Goal: Task Accomplishment & Management: Manage account settings

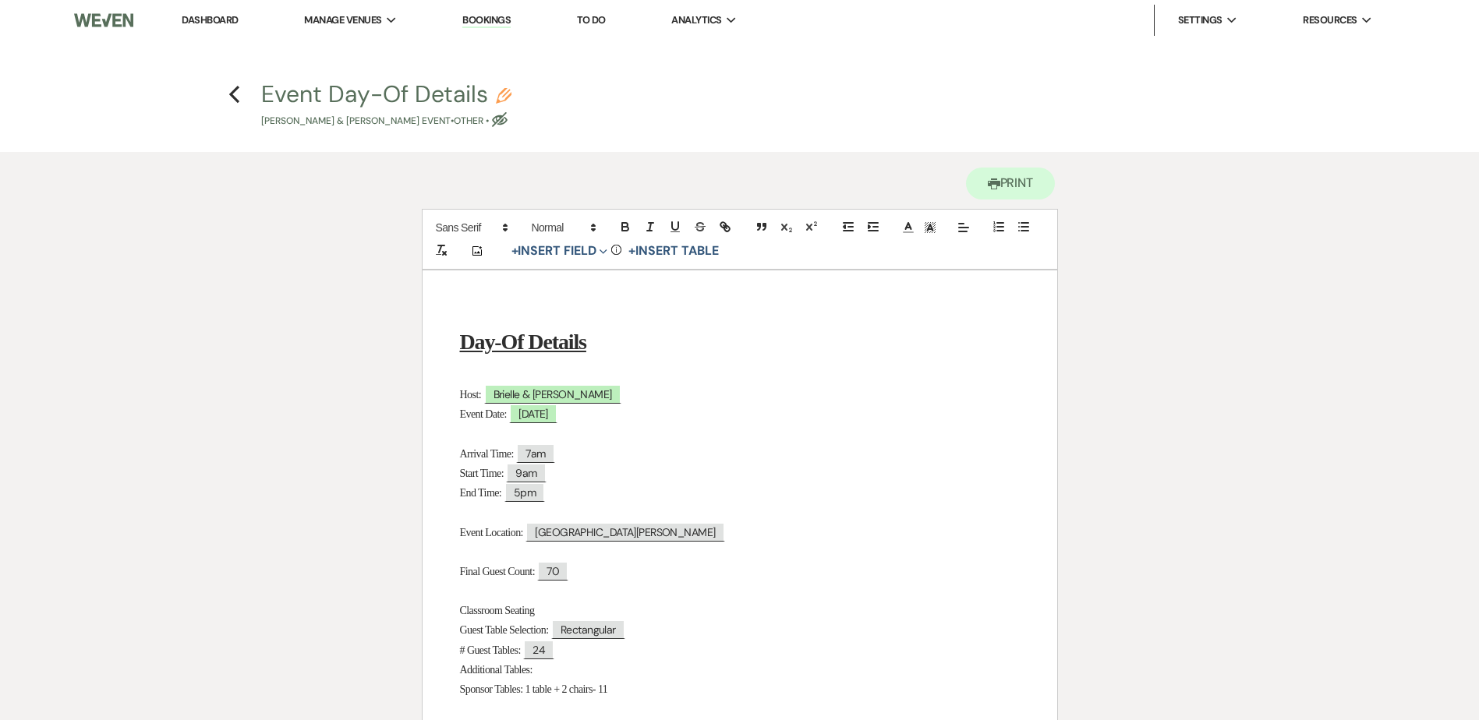
click at [206, 20] on link "Dashboard" at bounding box center [210, 19] width 56 height 13
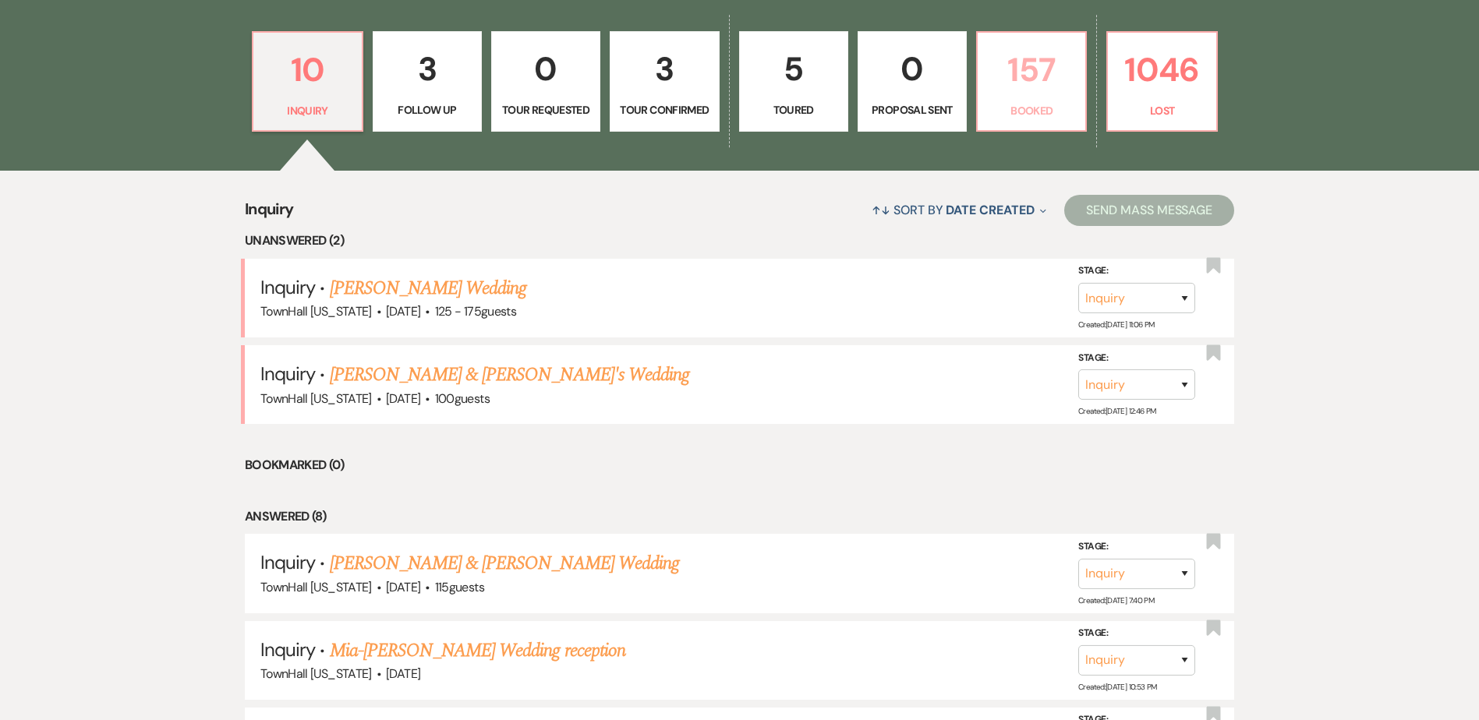
scroll to position [468, 0]
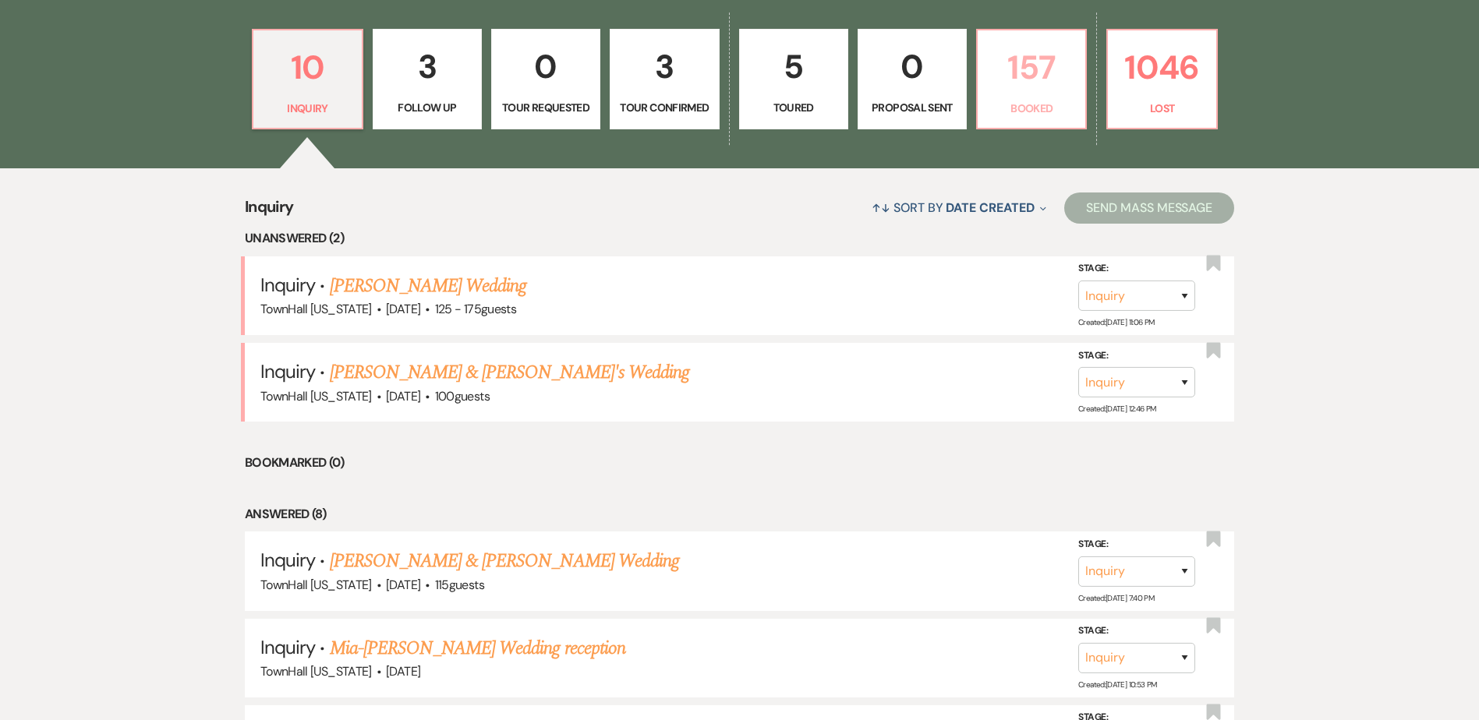
click at [1010, 101] on p "Booked" at bounding box center [1031, 108] width 89 height 17
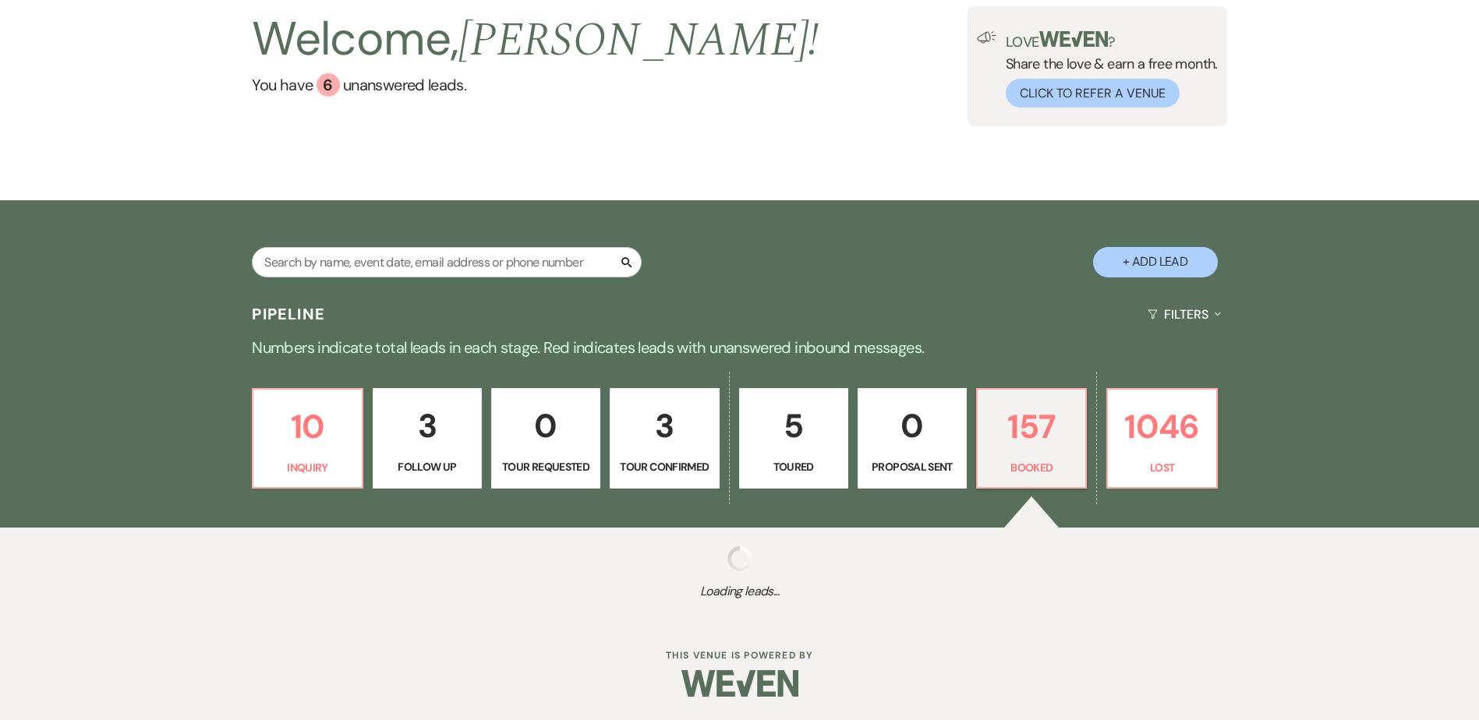
scroll to position [108, 0]
select select "7"
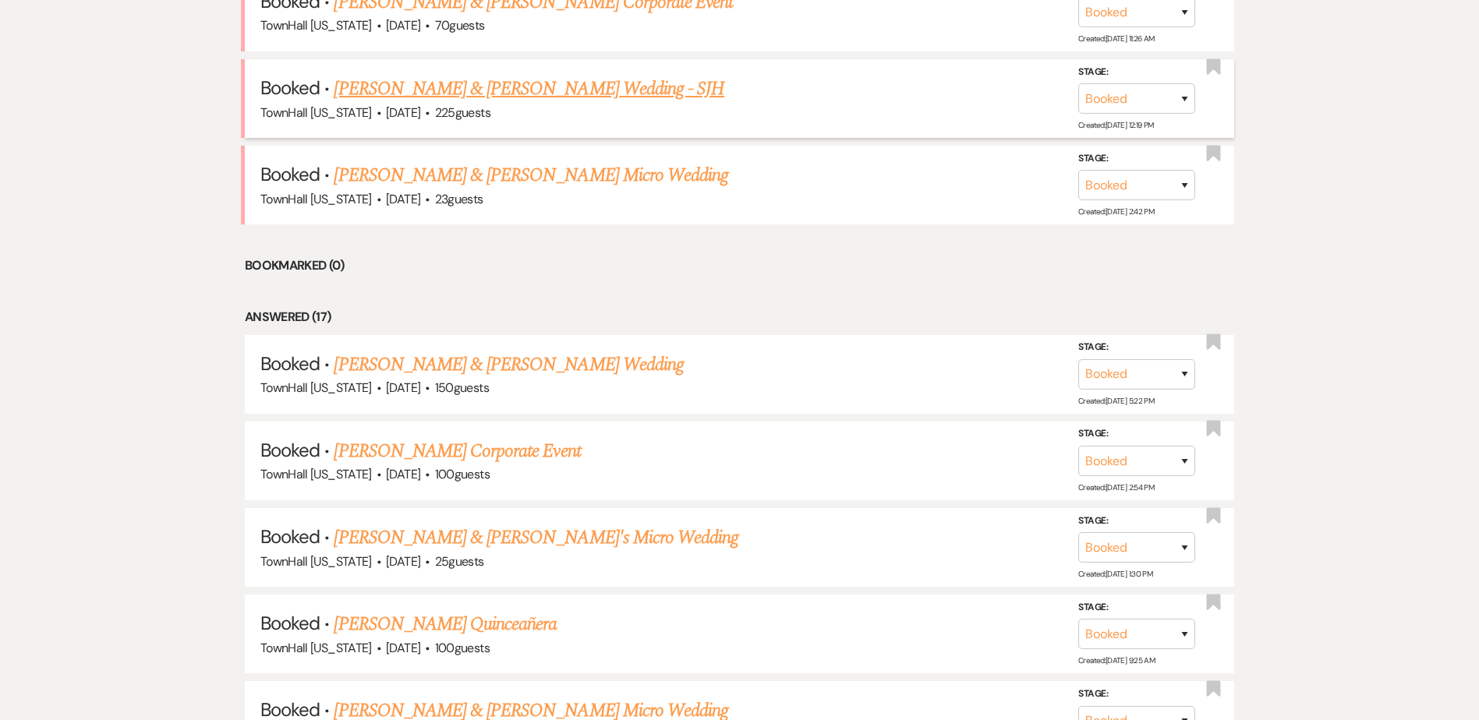
scroll to position [780, 0]
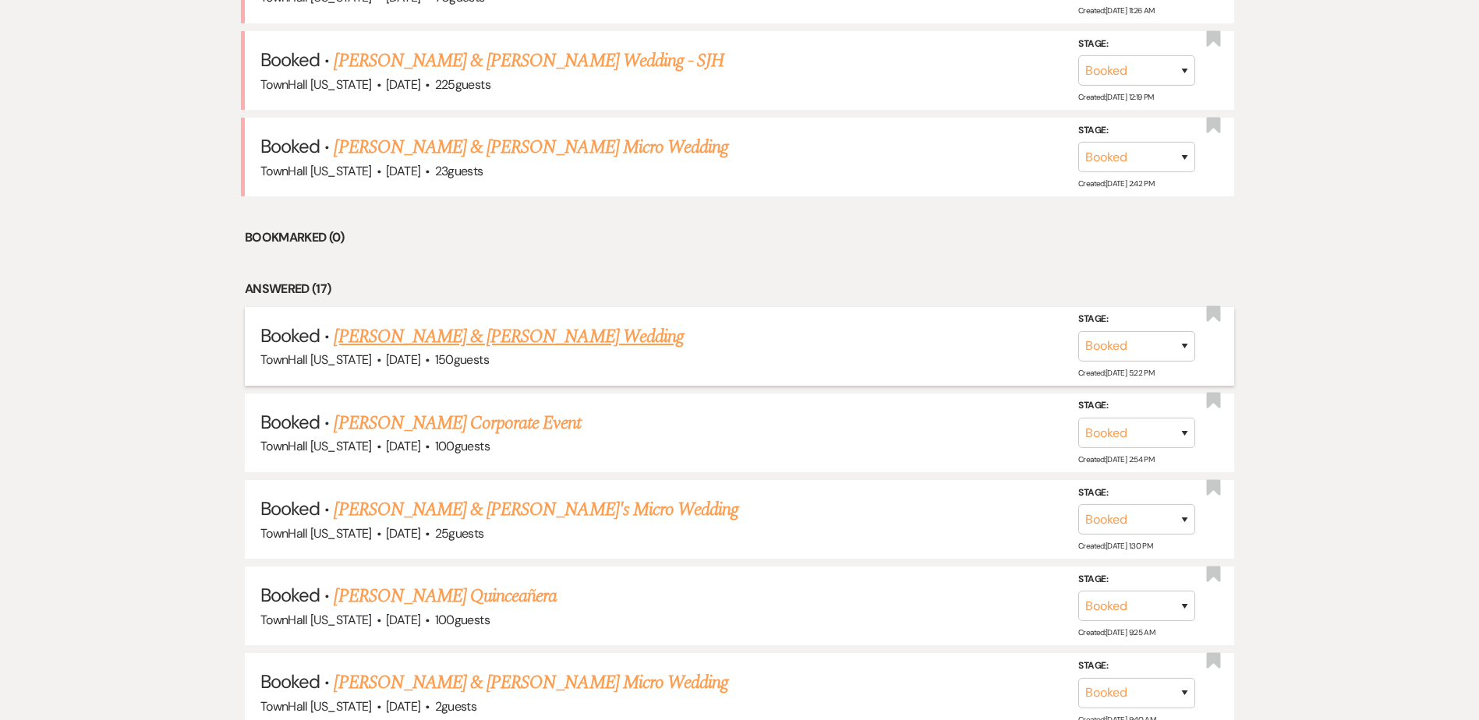
click at [462, 334] on link "[PERSON_NAME] & [PERSON_NAME] Wedding" at bounding box center [508, 337] width 349 height 28
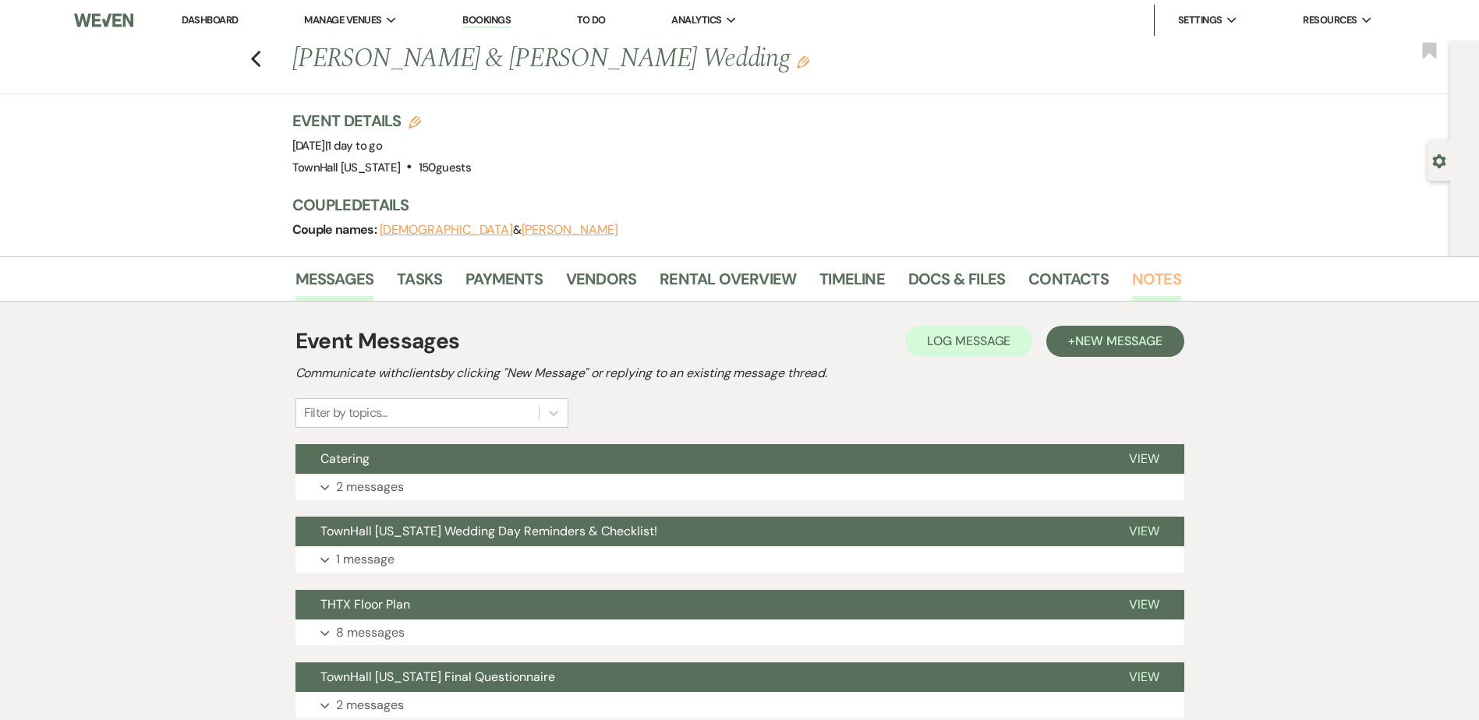
click at [1161, 271] on link "Notes" at bounding box center [1156, 284] width 49 height 34
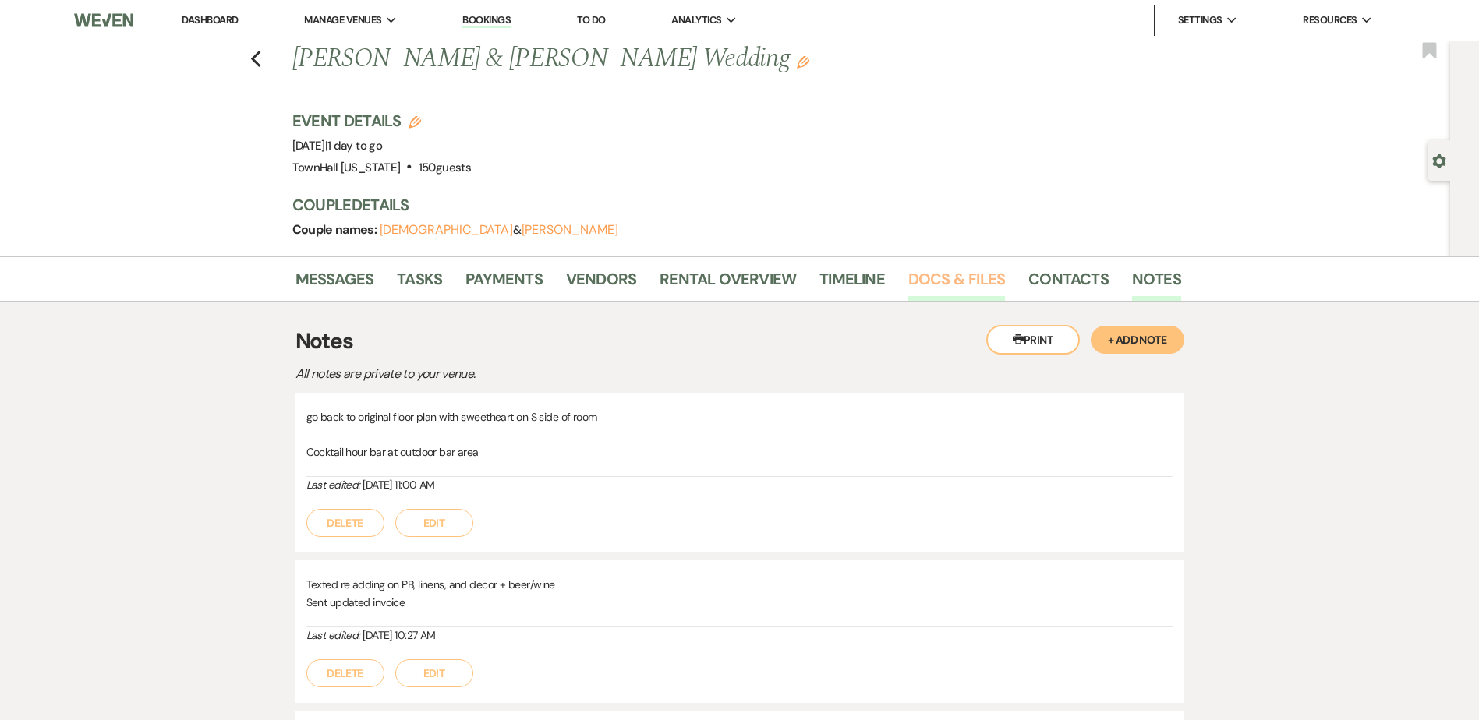
click at [942, 281] on link "Docs & Files" at bounding box center [956, 284] width 97 height 34
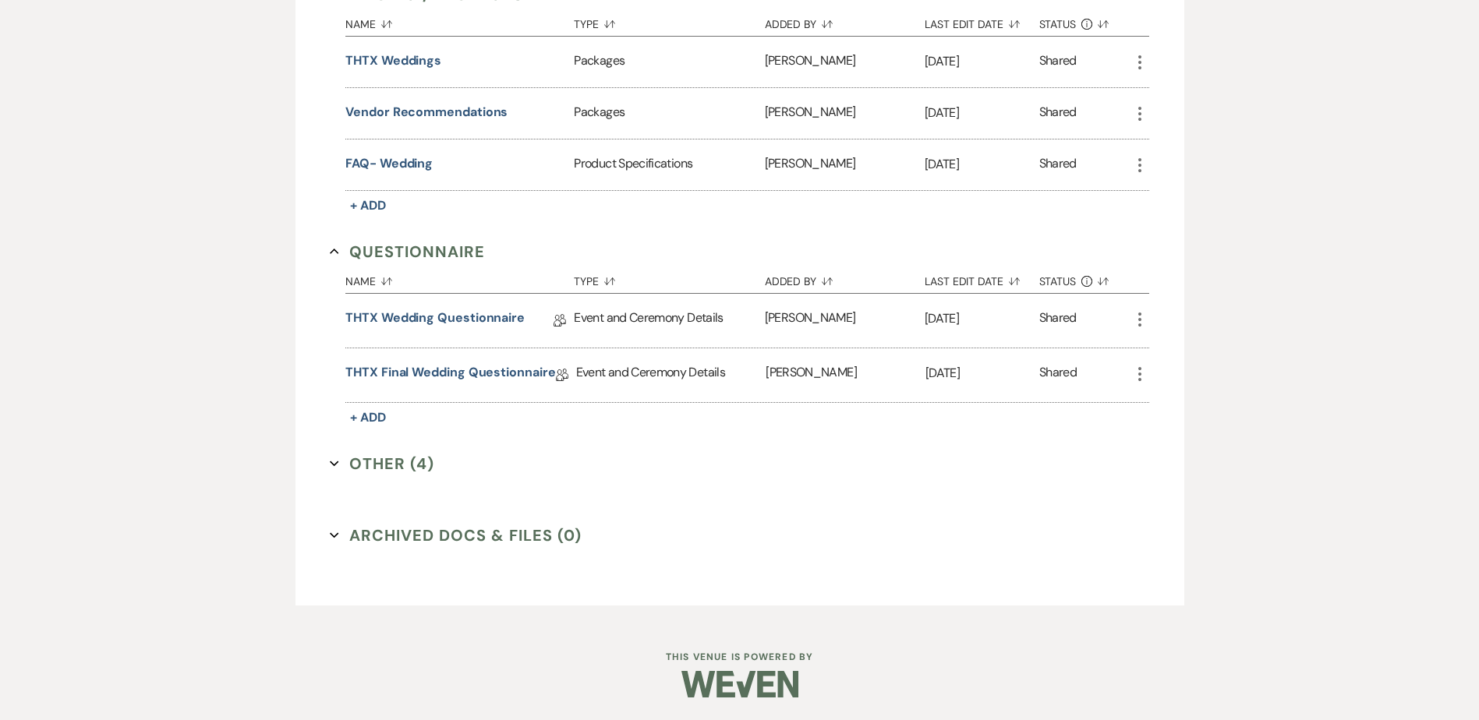
scroll to position [940, 0]
click at [387, 464] on button "Other (4) Expand" at bounding box center [382, 462] width 104 height 23
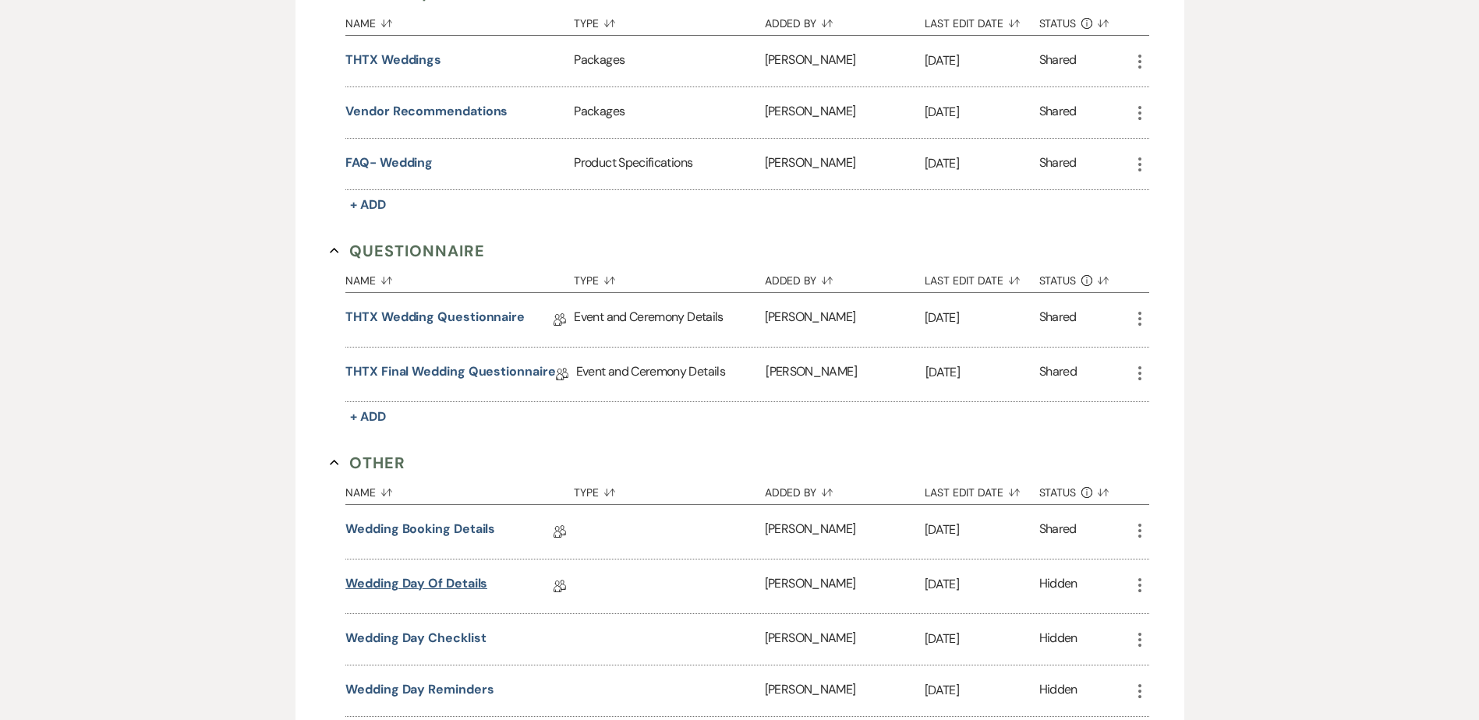
click at [424, 582] on link "Wedding Day Of Details" at bounding box center [416, 587] width 142 height 24
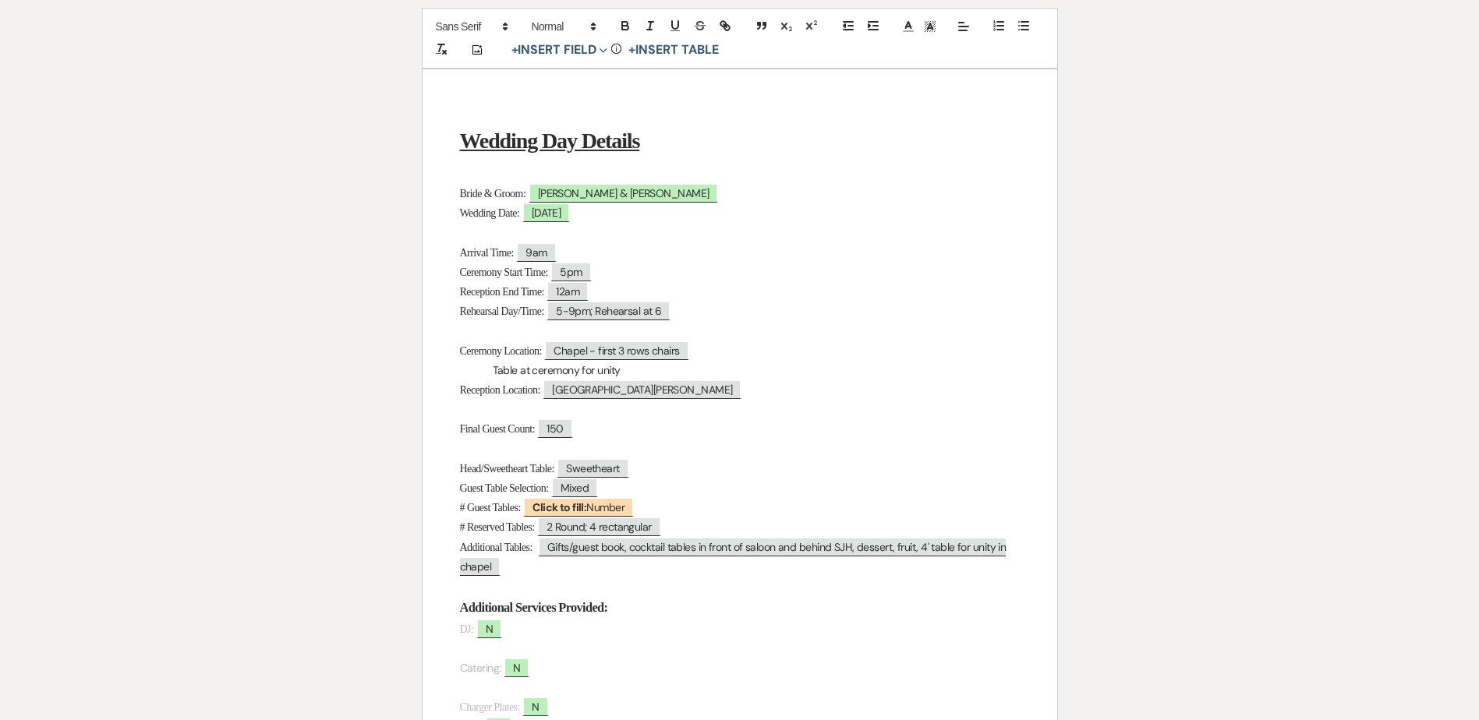
scroll to position [123, 0]
